Goal: Find specific page/section: Find specific page/section

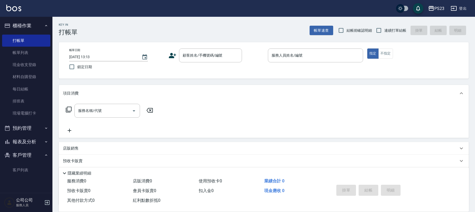
click at [39, 26] on button "櫃檯作業" at bounding box center [26, 26] width 48 height 14
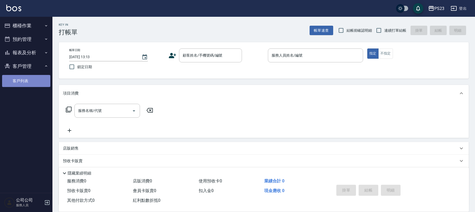
drag, startPoint x: 18, startPoint y: 81, endPoint x: 21, endPoint y: 81, distance: 3.2
click at [18, 81] on link "客戶列表" at bounding box center [26, 81] width 48 height 12
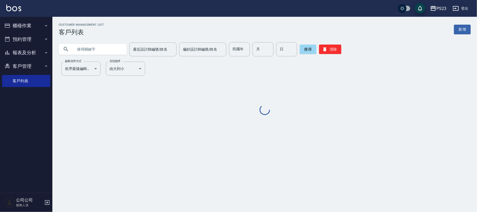
click at [111, 50] on input "text" at bounding box center [97, 49] width 49 height 14
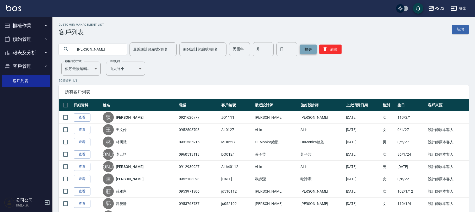
type input "[PERSON_NAME]"
click at [306, 50] on button "搜尋" at bounding box center [308, 49] width 17 height 9
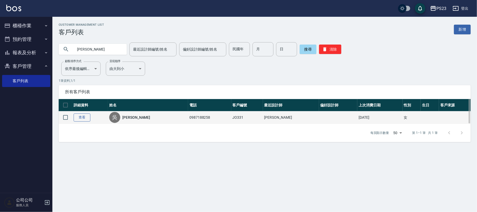
click at [80, 113] on link "查看" at bounding box center [82, 117] width 17 height 8
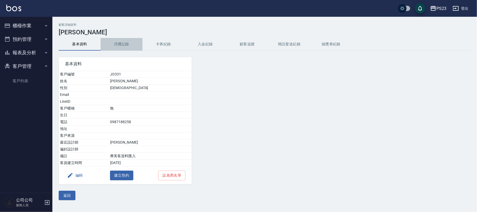
click at [119, 44] on button "消費記錄" at bounding box center [122, 44] width 42 height 13
